Goal: Task Accomplishment & Management: Manage account settings

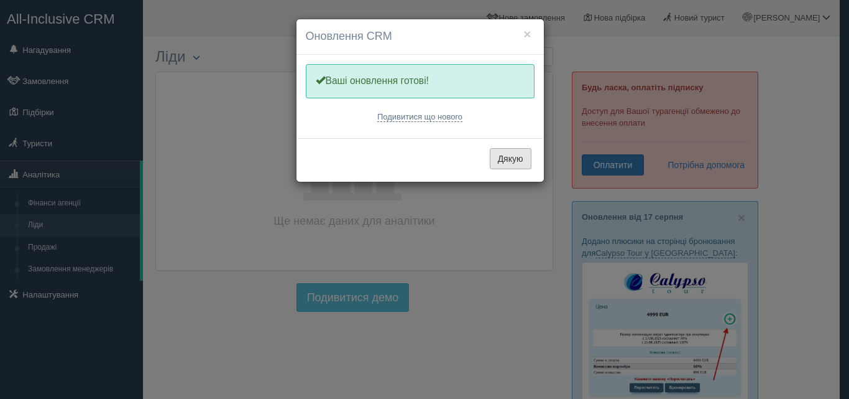
click at [510, 156] on button "Дякую" at bounding box center [511, 158] width 42 height 21
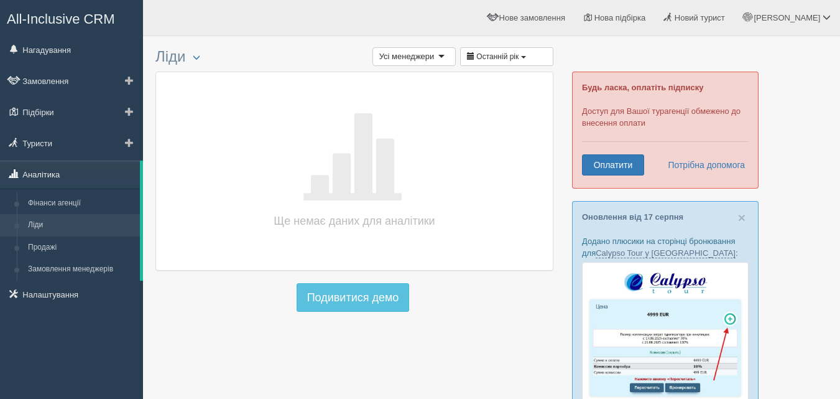
click at [52, 168] on link "Аналітика" at bounding box center [70, 173] width 140 height 27
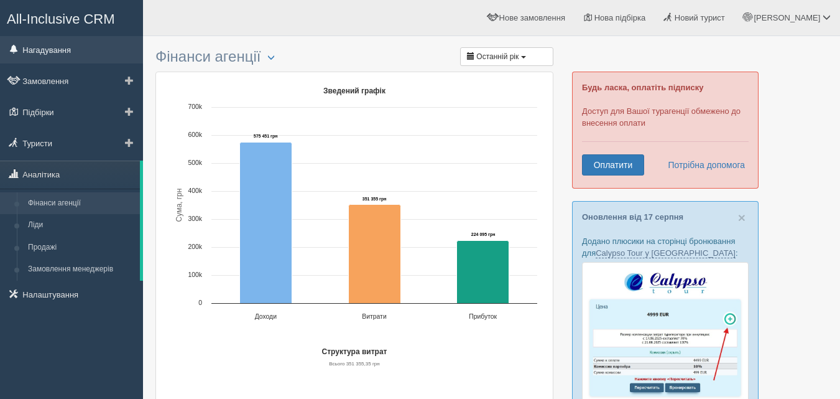
click at [57, 52] on link "Нагадування" at bounding box center [71, 49] width 143 height 27
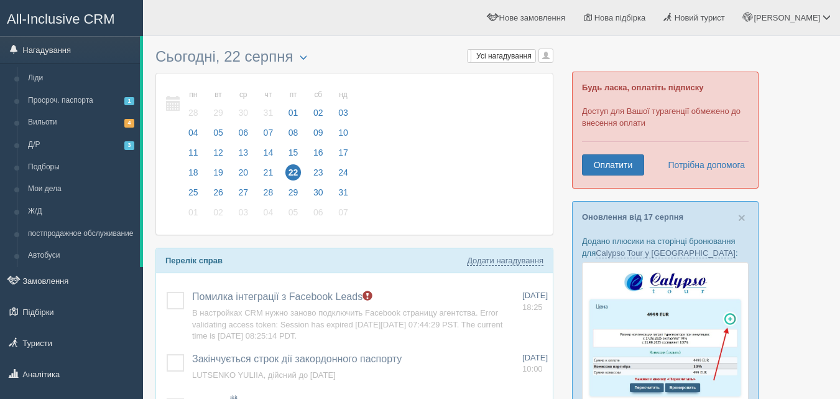
click at [295, 170] on span "22" at bounding box center [293, 172] width 16 height 16
click at [62, 142] on link "Д/Р 3" at bounding box center [81, 145] width 118 height 22
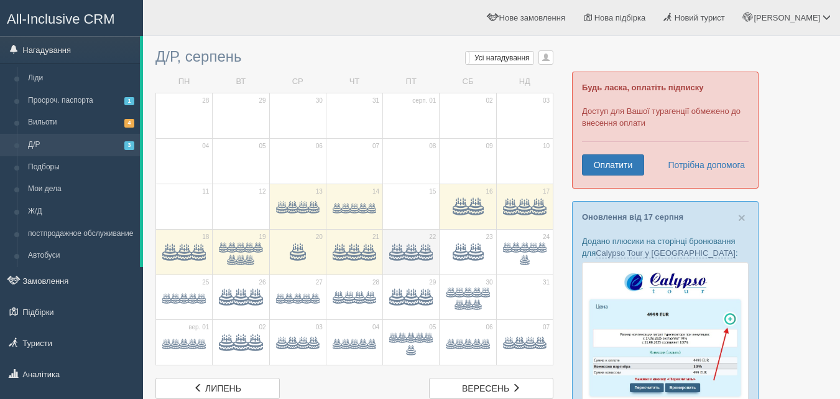
click at [417, 248] on span at bounding box center [411, 253] width 14 height 14
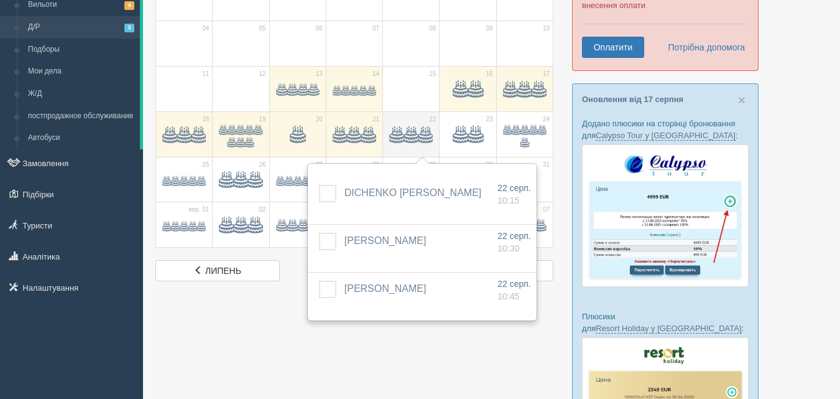
scroll to position [124, 0]
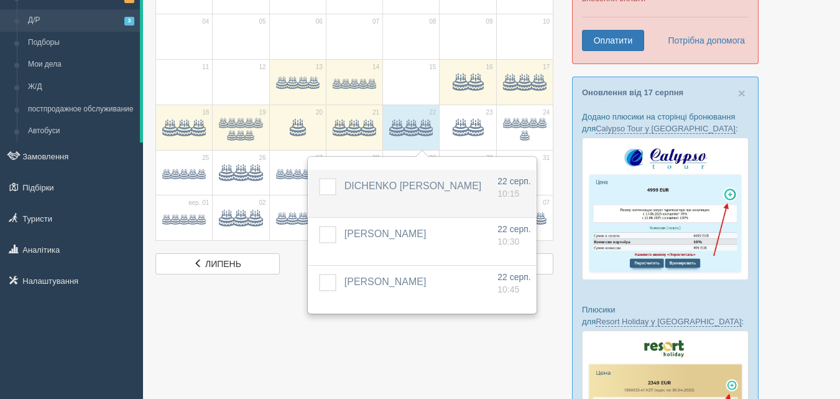
click at [410, 184] on span "DICHENKO [PERSON_NAME]" at bounding box center [412, 185] width 137 height 11
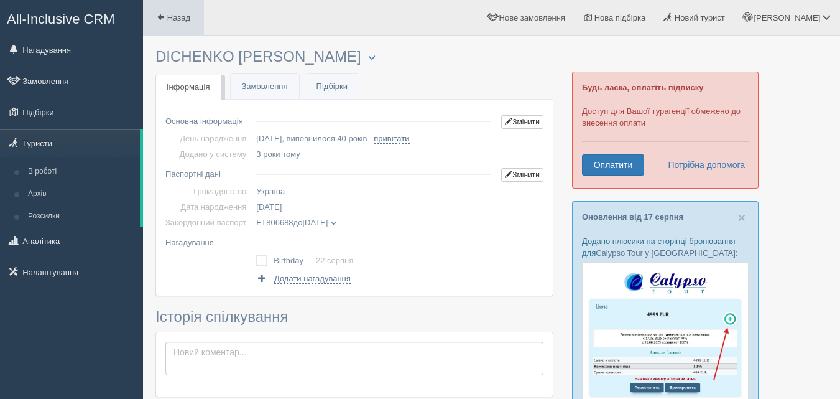
click at [176, 15] on span "Назад" at bounding box center [178, 17] width 23 height 9
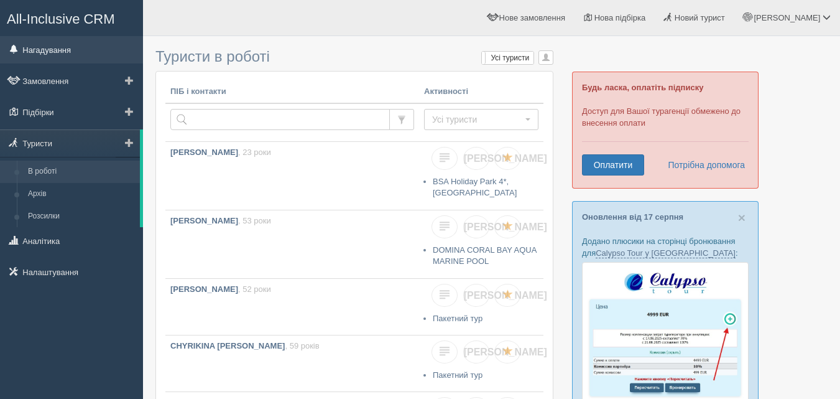
click at [59, 52] on link "Нагадування" at bounding box center [71, 49] width 143 height 27
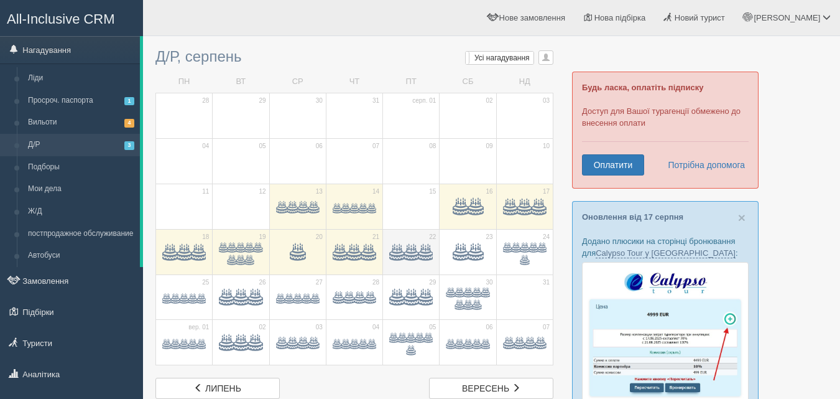
click at [412, 246] on span at bounding box center [411, 253] width 14 height 14
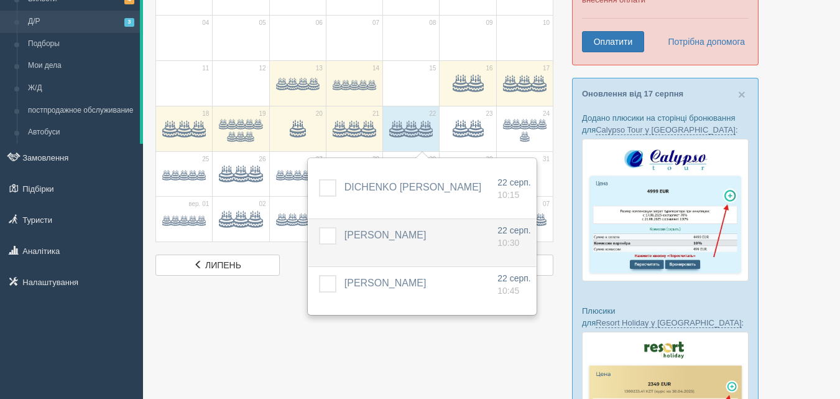
scroll to position [124, 0]
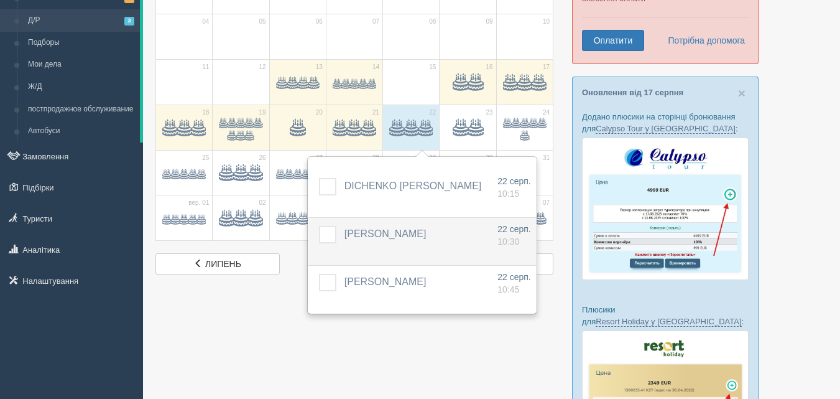
click at [401, 232] on span "[PERSON_NAME]" at bounding box center [385, 233] width 82 height 11
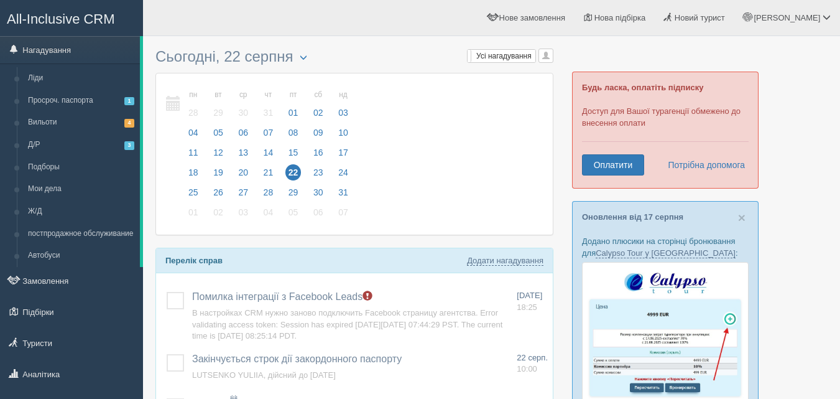
click at [54, 140] on link "Д/Р 3" at bounding box center [81, 145] width 118 height 22
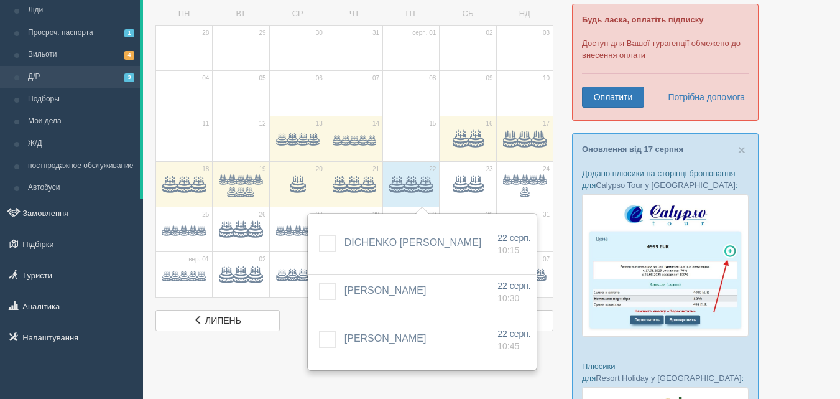
scroll to position [124, 0]
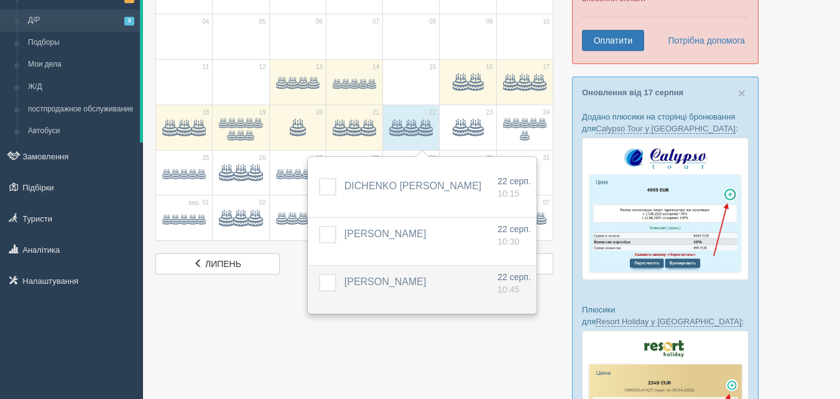
click at [408, 282] on span "[PERSON_NAME]" at bounding box center [385, 281] width 82 height 11
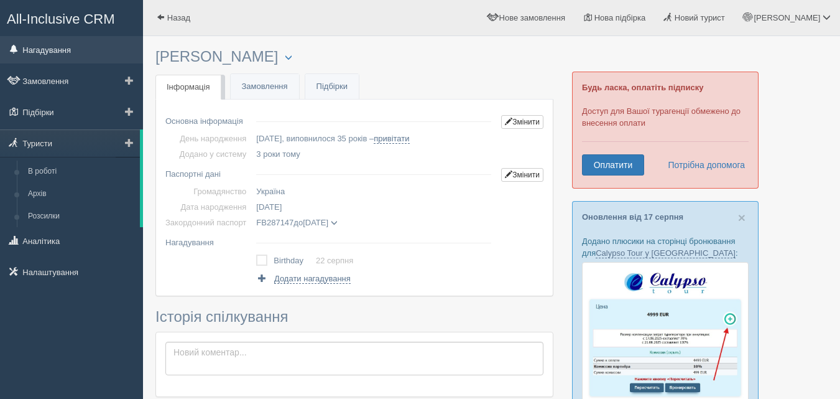
click at [73, 44] on link "Нагадування" at bounding box center [71, 49] width 143 height 27
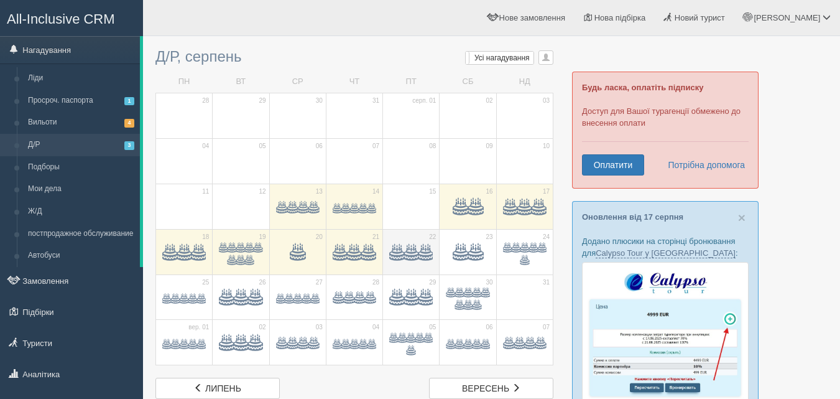
scroll to position [187, 0]
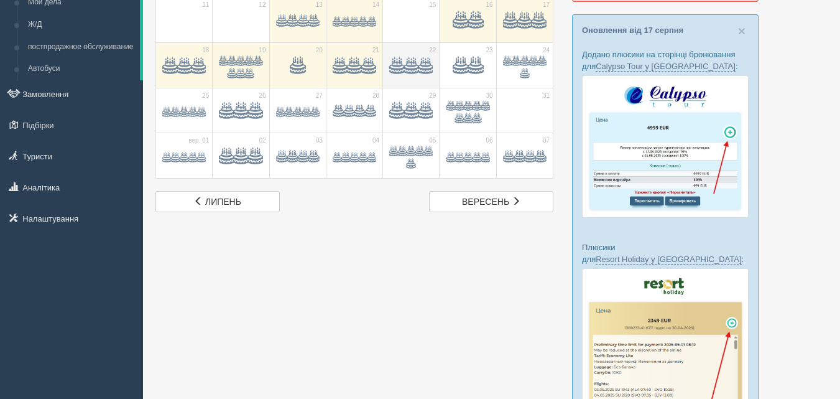
click at [407, 67] on span at bounding box center [411, 66] width 14 height 14
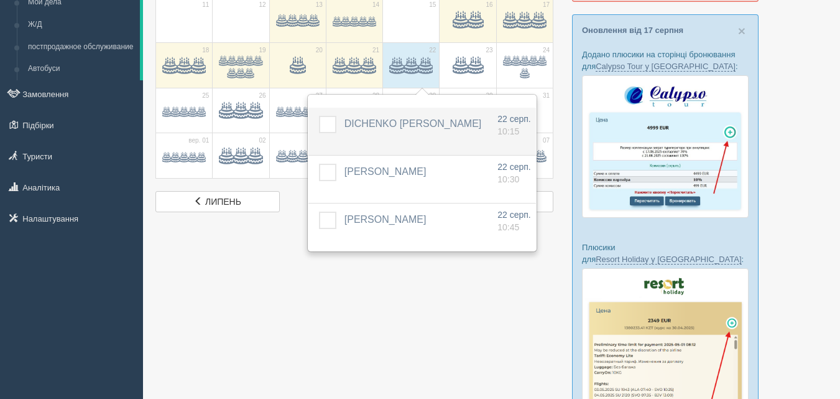
click at [326, 114] on td at bounding box center [323, 132] width 31 height 48
click at [319, 116] on label at bounding box center [319, 116] width 0 height 0
click at [0, 0] on input "checkbox" at bounding box center [0, 0] width 0 height 0
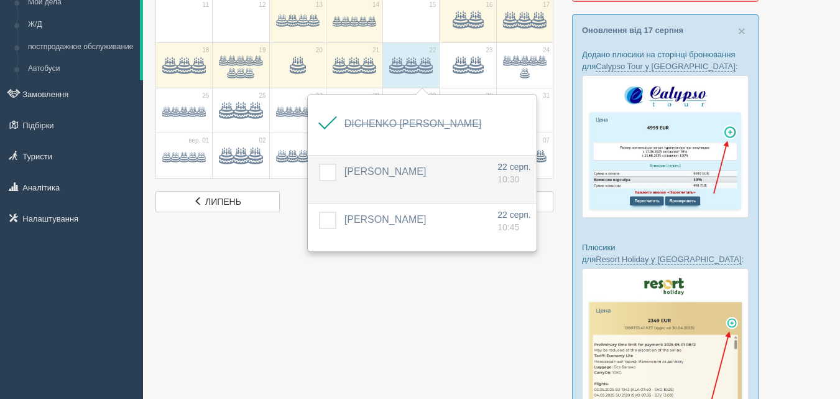
click at [319, 164] on label at bounding box center [319, 164] width 0 height 0
click at [0, 0] on input "checkbox" at bounding box center [0, 0] width 0 height 0
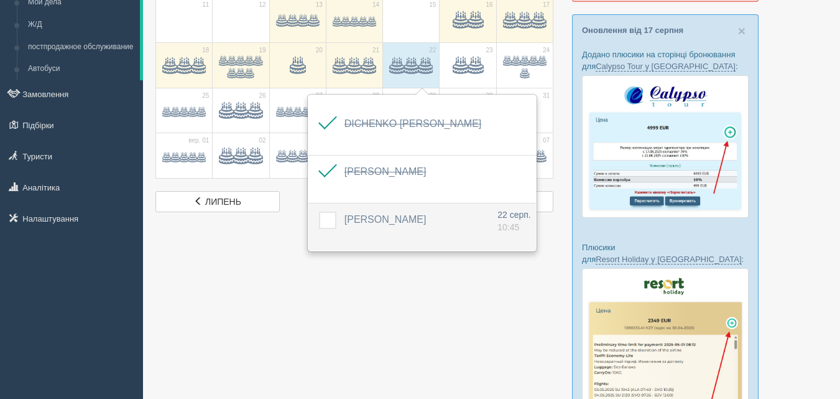
click at [319, 211] on label at bounding box center [319, 211] width 0 height 0
click at [0, 0] on input "checkbox" at bounding box center [0, 0] width 0 height 0
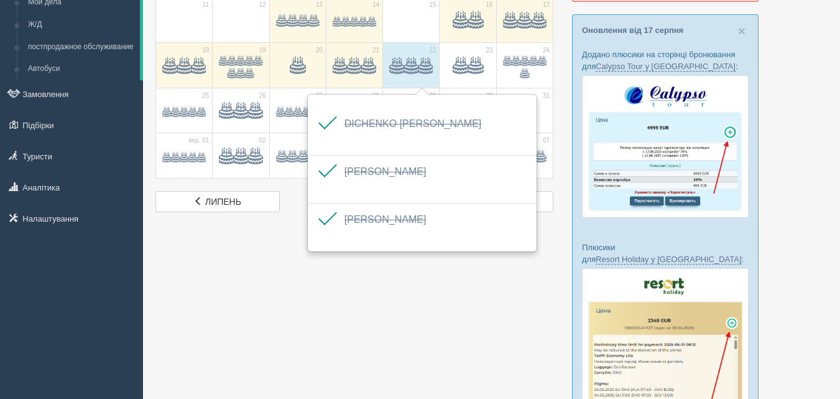
click at [300, 275] on div at bounding box center [491, 292] width 672 height 873
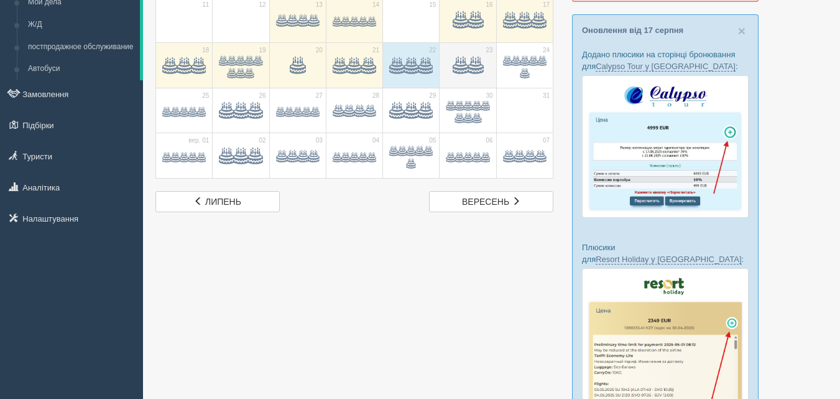
click at [463, 58] on span at bounding box center [460, 65] width 15 height 15
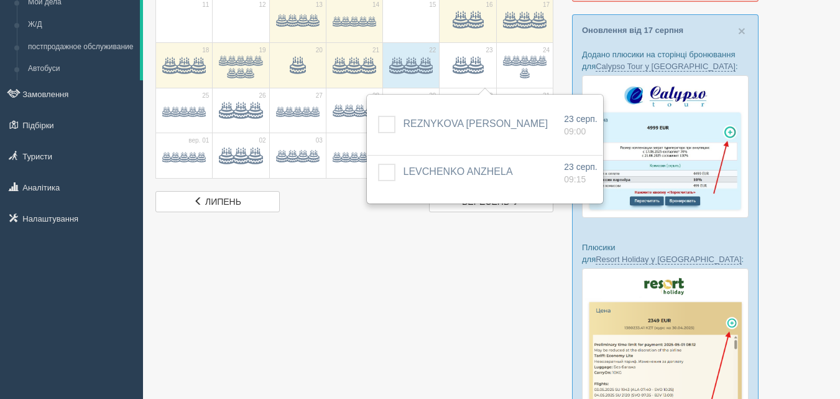
click at [399, 238] on div at bounding box center [491, 292] width 672 height 873
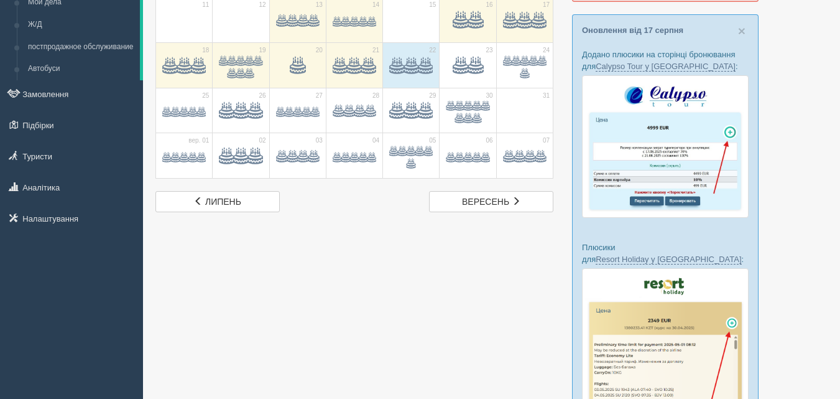
click at [471, 256] on div at bounding box center [491, 292] width 672 height 873
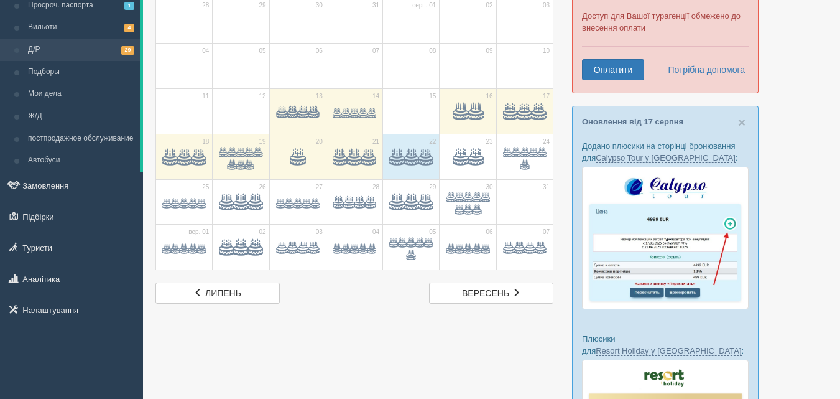
scroll to position [0, 0]
